Goal: Communication & Community: Answer question/provide support

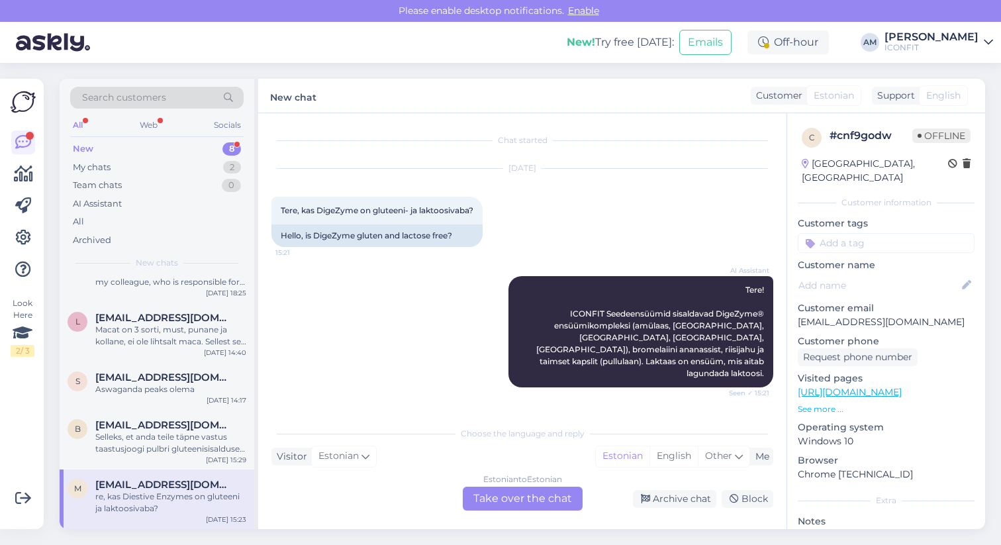
scroll to position [62, 0]
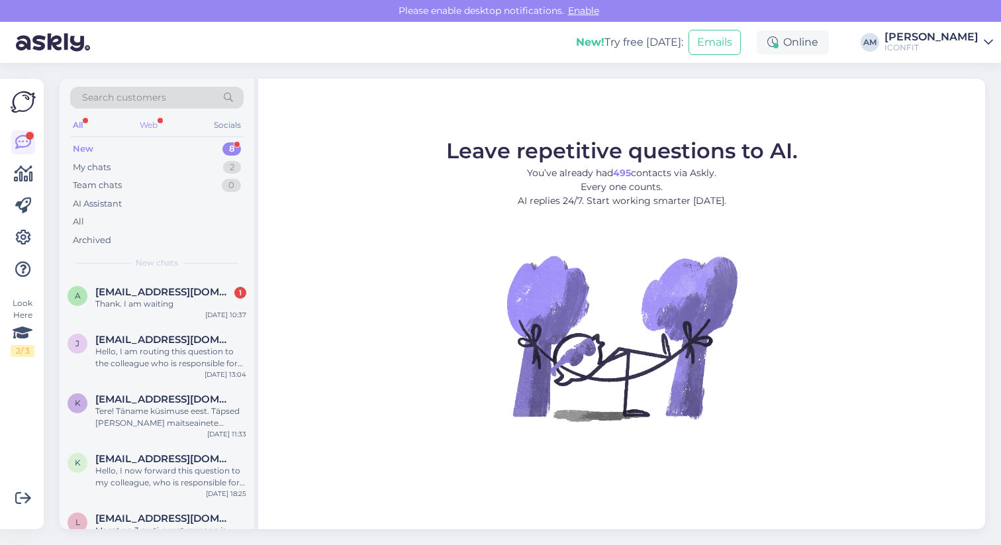
click at [156, 120] on div "Web" at bounding box center [148, 125] width 23 height 17
click at [75, 121] on div "All" at bounding box center [77, 125] width 15 height 17
click at [146, 313] on div "A [EMAIL_ADDRESS][DOMAIN_NAME] 1 Thank. I am waiting [DATE] 10:37" at bounding box center [157, 301] width 195 height 48
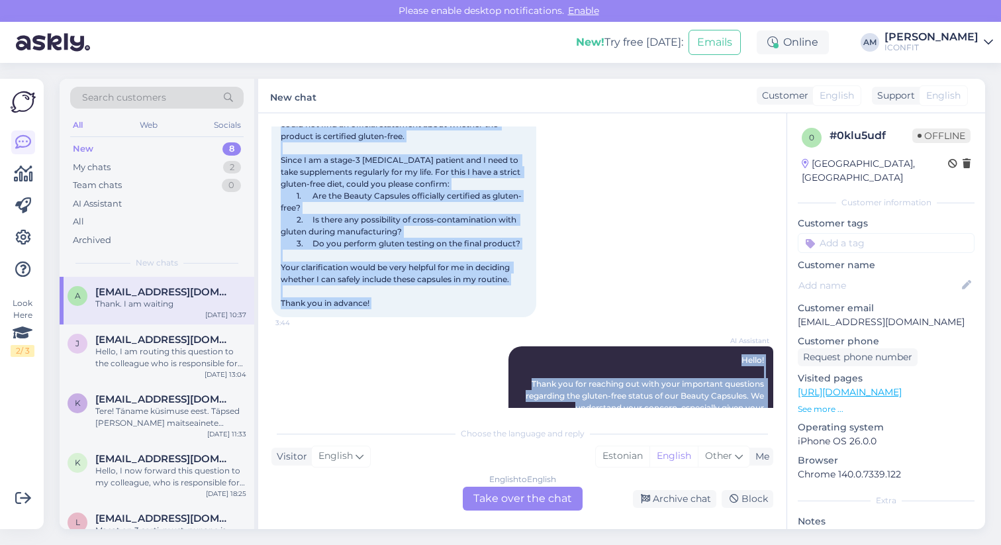
scroll to position [197, 0]
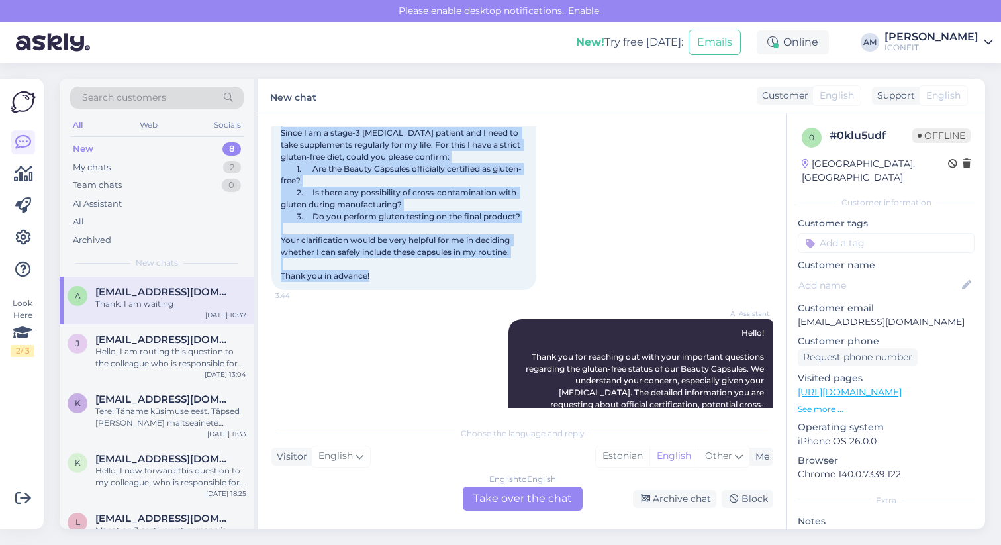
drag, startPoint x: 281, startPoint y: 176, endPoint x: 423, endPoint y: 282, distance: 176.4
click at [423, 282] on div "Subject: Question About Gluten-Free Status of ICONFIT Beauty Capsules Hello ICO…" at bounding box center [404, 145] width 265 height 290
copy span "Hello ICONFIT Team, I am interested in your Beauty Capsules (Zinc & Vitamins, f…"
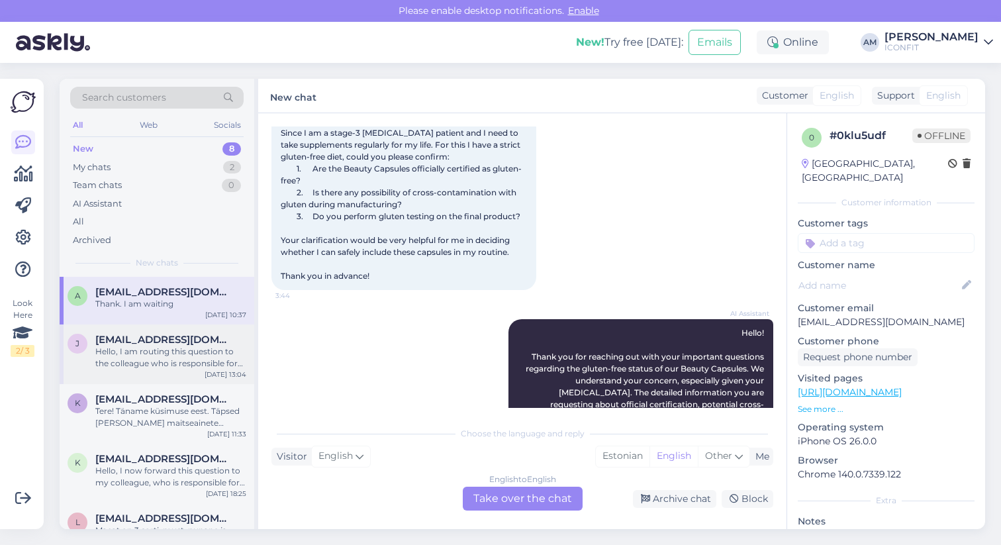
click at [174, 364] on div "Hello, I am routing this question to the colleague who is responsible for this …" at bounding box center [170, 358] width 151 height 24
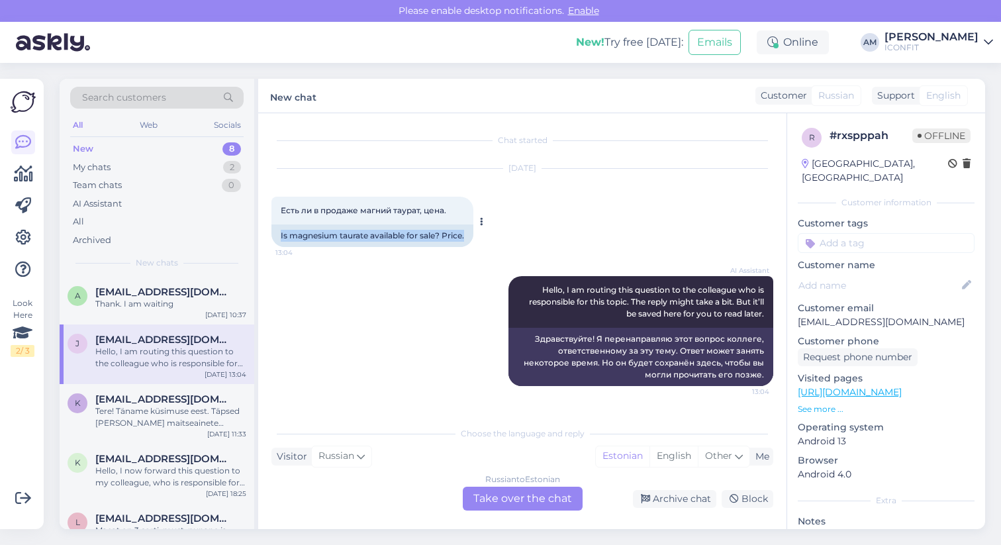
drag, startPoint x: 468, startPoint y: 238, endPoint x: 279, endPoint y: 235, distance: 188.1
click at [279, 235] on div "Is magnesium taurate available for sale? Price." at bounding box center [373, 236] width 202 height 23
click at [528, 503] on div "Russian to Estonian Take over the chat" at bounding box center [523, 499] width 120 height 24
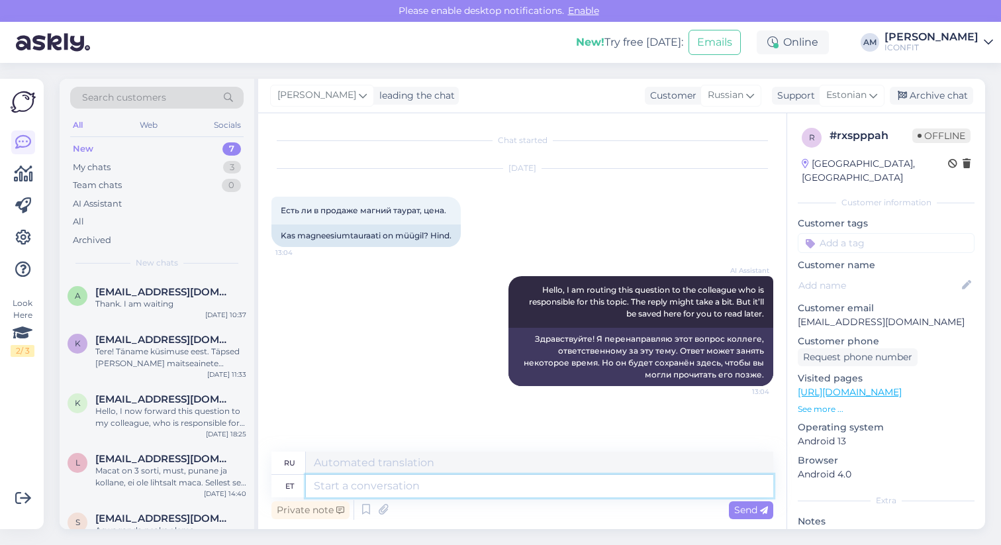
click at [437, 489] on textarea at bounding box center [540, 486] width 468 height 23
type textarea "Hello!"
type textarea "Привет!"
type textarea "Hello! We c"
type textarea "Привет! Мы"
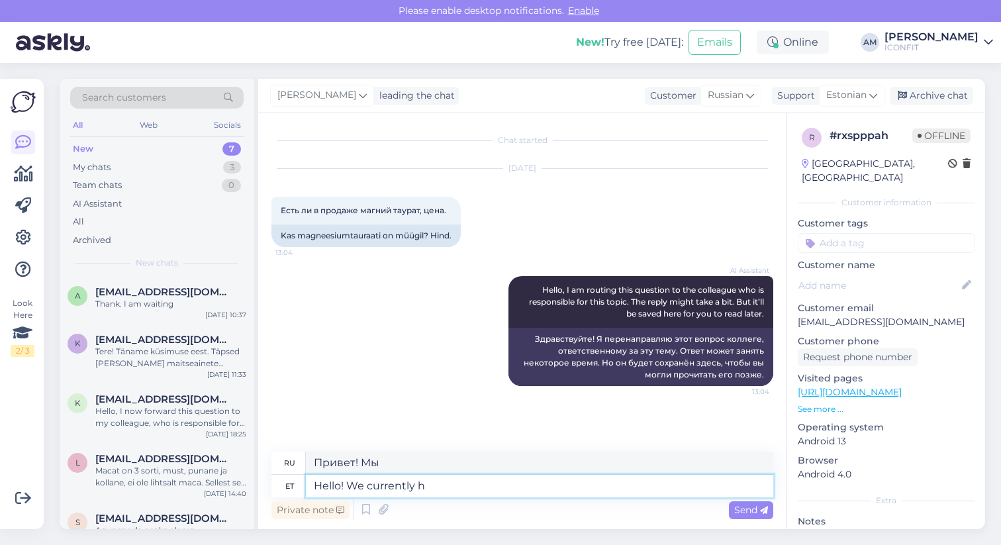
type textarea "Hello! We currently ha"
type textarea "Здравствуйте! Мы сейчас"
type textarea "Hello! We currently have"
type textarea "Здравствуйте! В настоящее время у нас есть"
type textarea "Hello! We currently have magnesium ci"
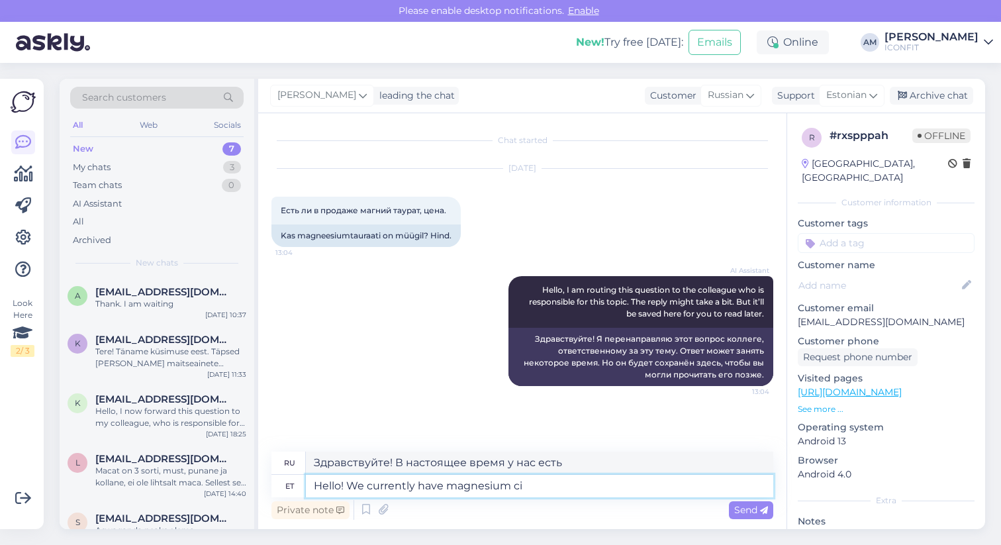
type textarea "Здравствуйте! У нас сейчас есть магний."
type textarea "Hello! We currently have [MEDICAL_DATA]."
type textarea "Здравствуйте! У нас сейчас есть цитрат магния."
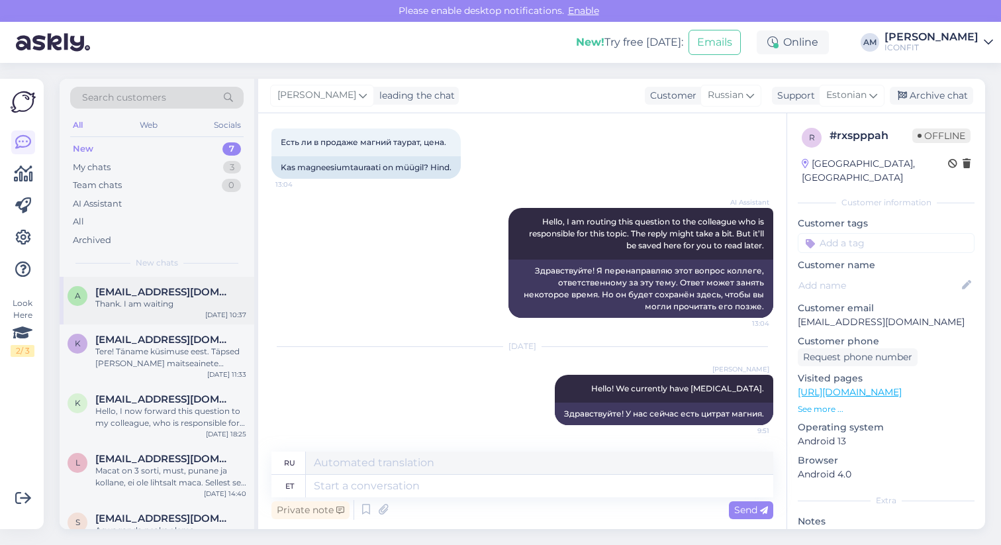
click at [105, 313] on div "A [EMAIL_ADDRESS][DOMAIN_NAME] Thank. I am waiting [DATE] 10:37" at bounding box center [157, 301] width 195 height 48
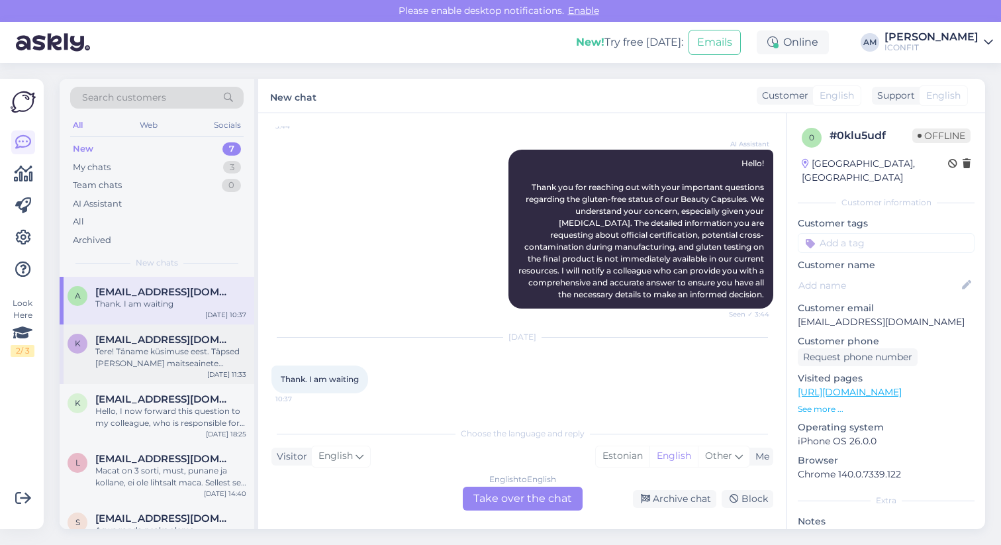
click at [158, 370] on div "k [EMAIL_ADDRESS][DOMAIN_NAME] Tere! Täname küsimuse eest. Täpsed [PERSON_NAME]…" at bounding box center [157, 355] width 195 height 60
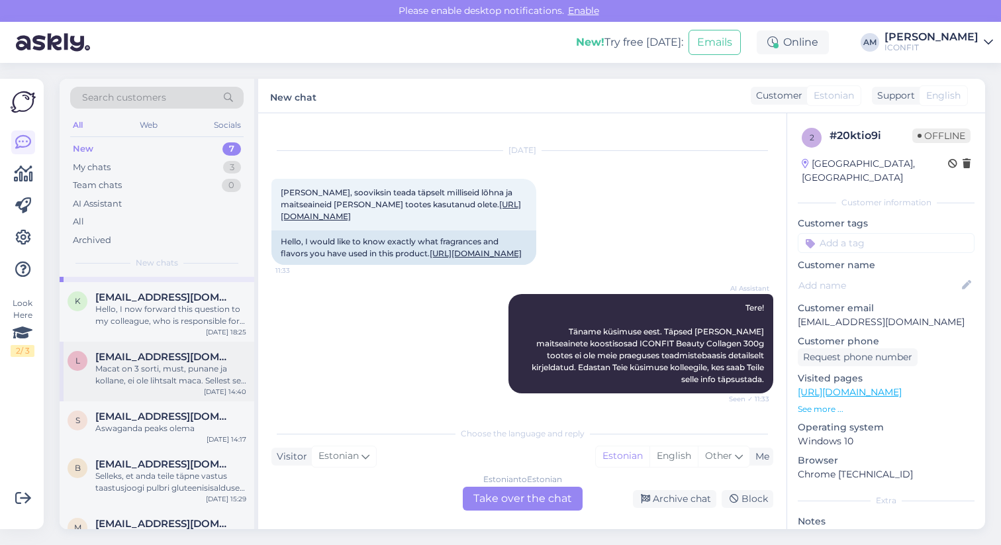
scroll to position [94, 0]
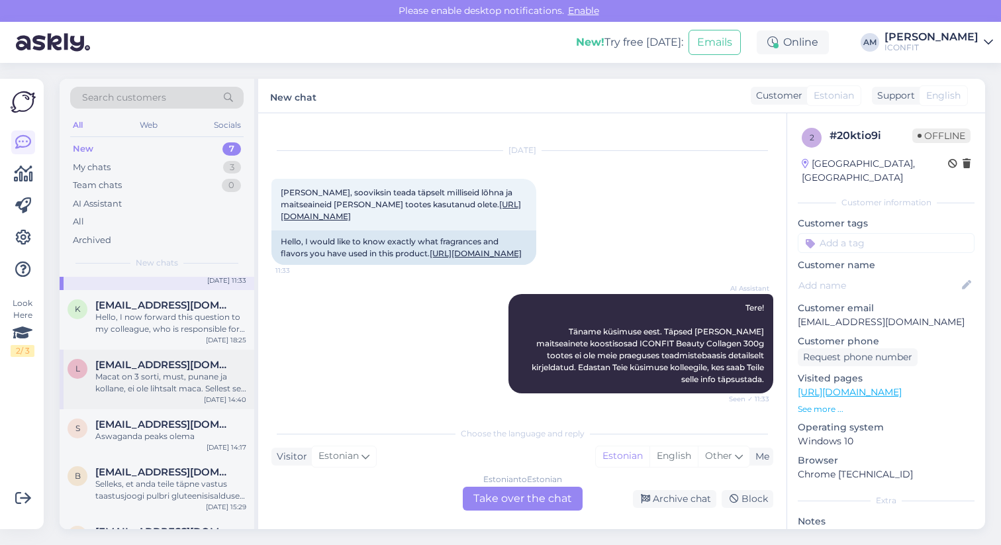
click at [134, 330] on div "Hello, I now forward this question to my colleague, who is responsible for this…" at bounding box center [170, 323] width 151 height 24
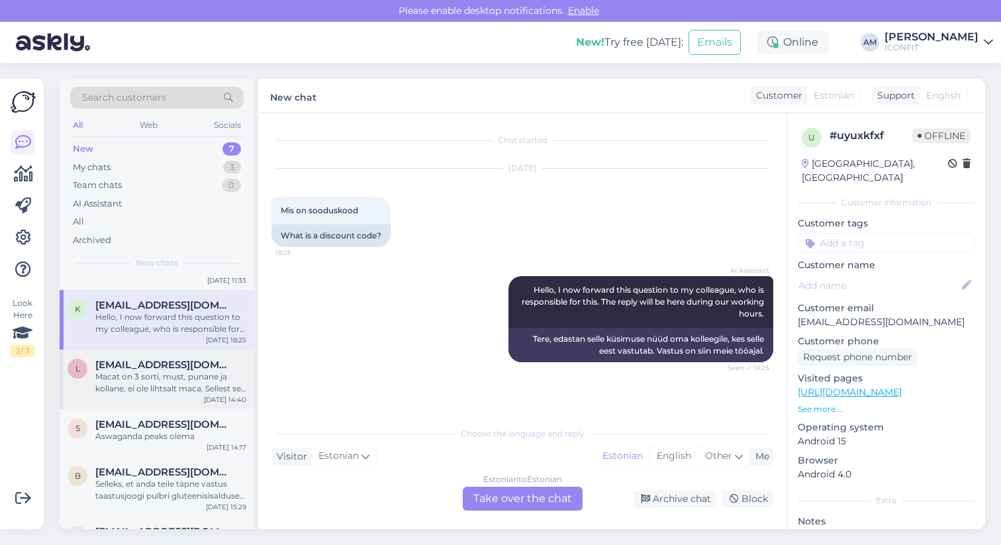
scroll to position [0, 0]
click at [497, 495] on div "Estonian to Estonian Take over the chat" at bounding box center [523, 499] width 120 height 24
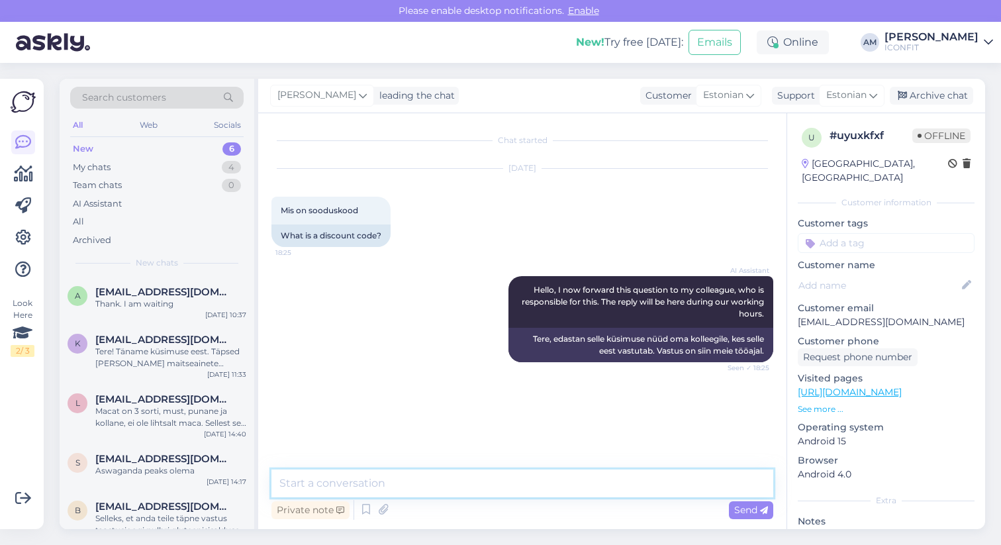
click at [423, 489] on textarea at bounding box center [523, 484] width 502 height 28
type textarea "Tere! Jagame meie mõjuisikute sooduskoode sotsiaalmeedias :)"
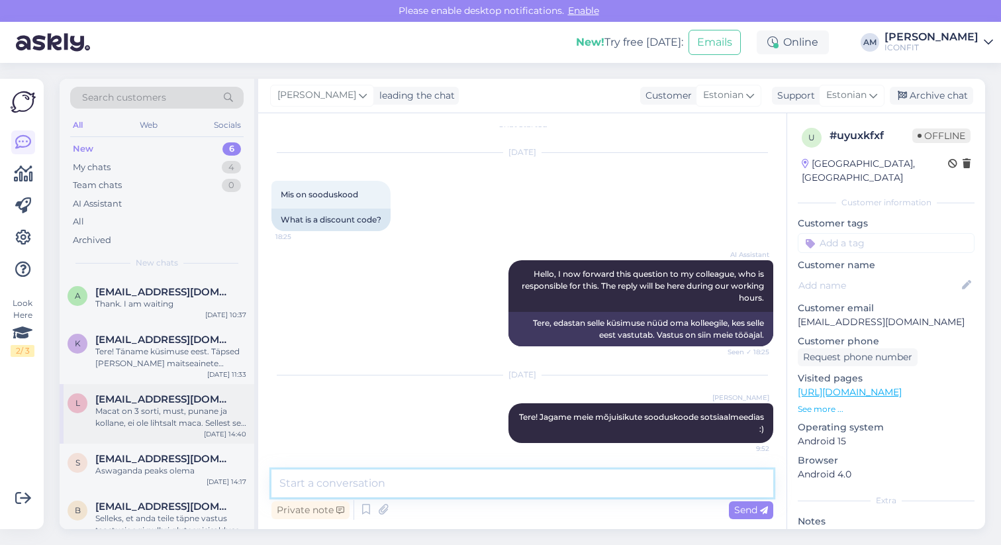
scroll to position [81, 0]
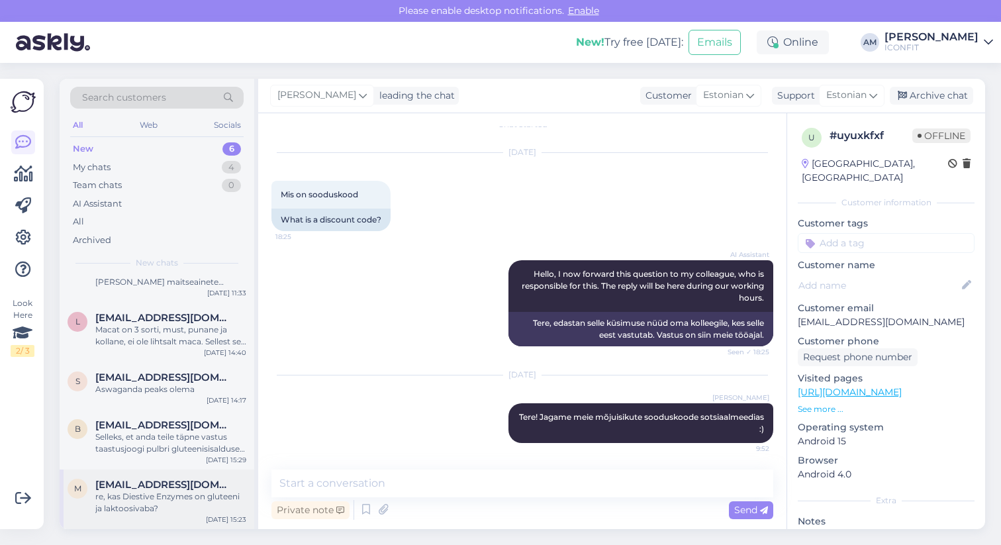
click at [126, 505] on div "re, kas Diestive Enzymes on gluteeni ja laktoosivaba?" at bounding box center [170, 503] width 151 height 24
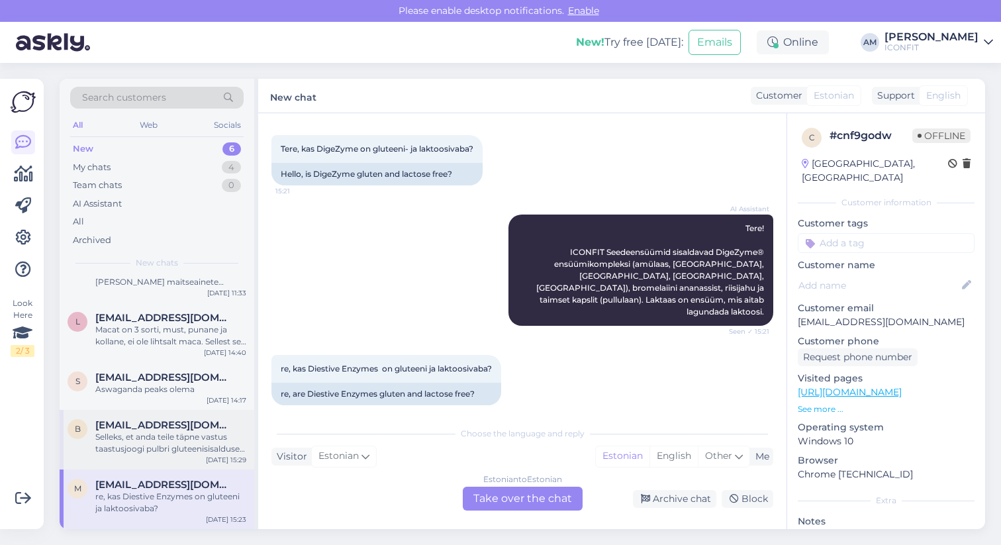
click at [128, 454] on div "Selleks, et anda teile täpne vastus taastusjoogi pulbri gluteenisisalduse kohta…" at bounding box center [170, 443] width 151 height 24
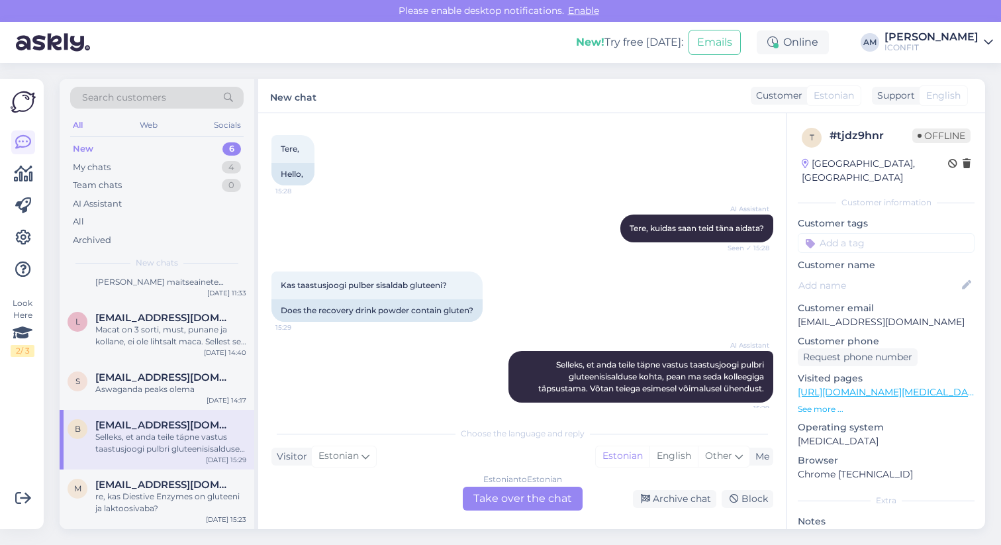
scroll to position [71, 0]
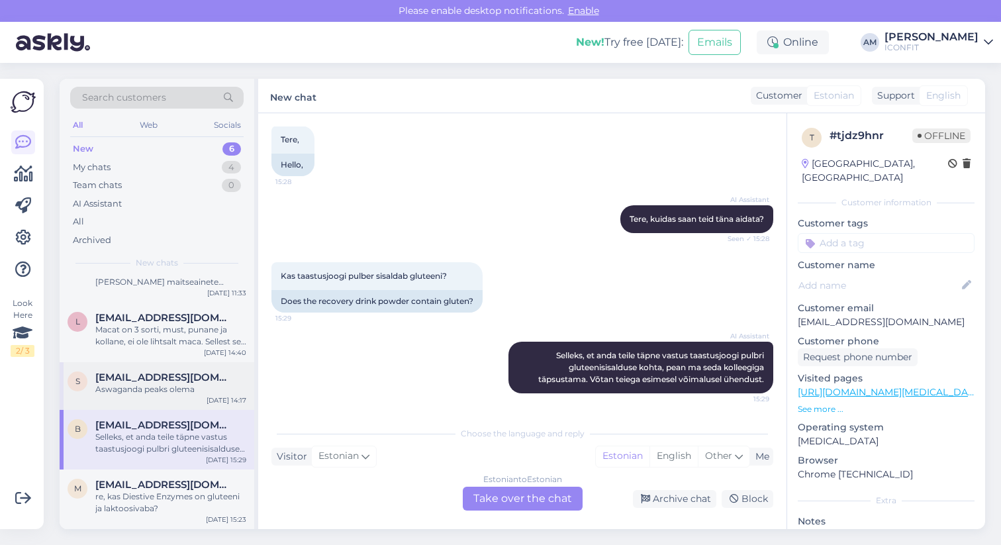
click at [175, 380] on span "[EMAIL_ADDRESS][DOMAIN_NAME]" at bounding box center [164, 378] width 138 height 12
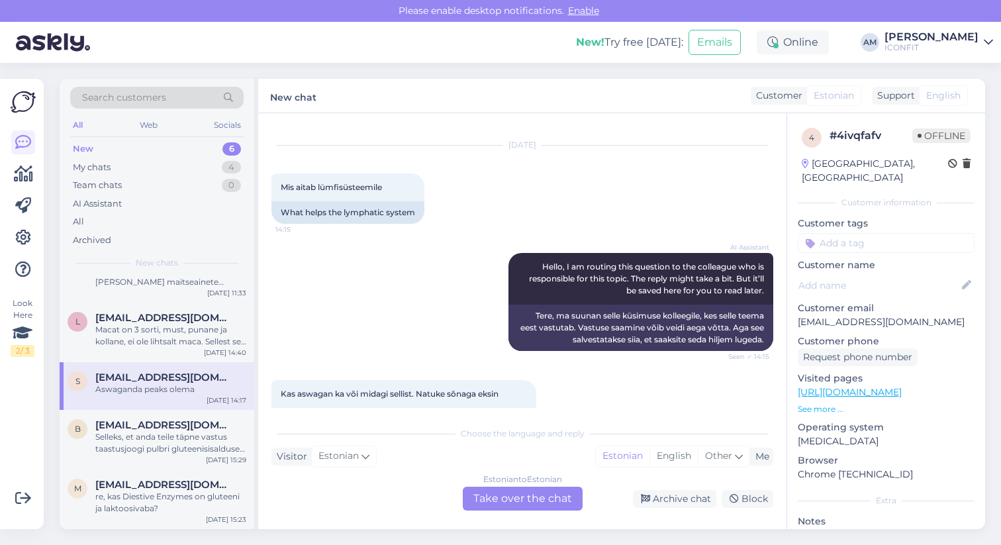
scroll to position [17, 0]
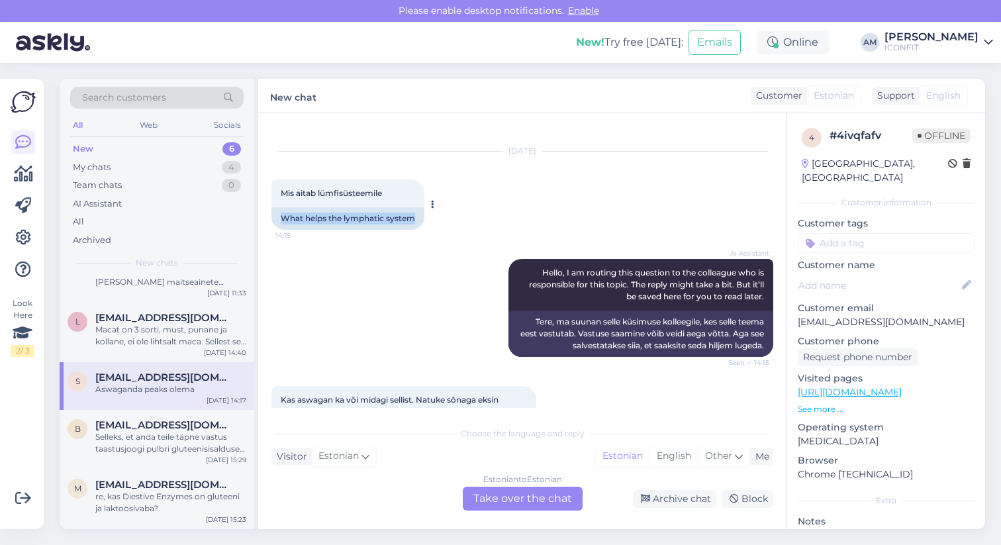
drag, startPoint x: 419, startPoint y: 218, endPoint x: 280, endPoint y: 215, distance: 138.4
click at [280, 215] on div "What helps the lymphatic system" at bounding box center [348, 218] width 153 height 23
copy div "What helps the lymphatic system"
